Goal: Task Accomplishment & Management: Manage account settings

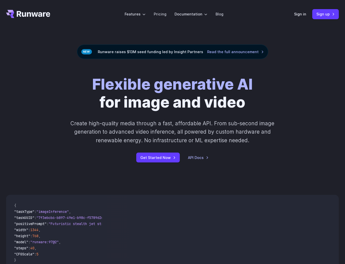
click at [307, 17] on div "Sign in Sign up" at bounding box center [316, 14] width 45 height 10
click at [303, 17] on link "Sign in" at bounding box center [300, 14] width 12 height 6
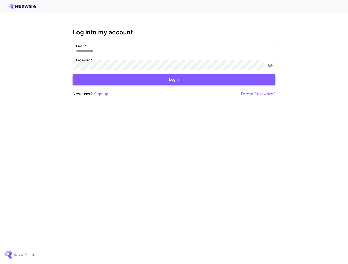
type input "**********"
click at [133, 81] on button "Login" at bounding box center [174, 79] width 203 height 10
